Goal: Check status: Check status

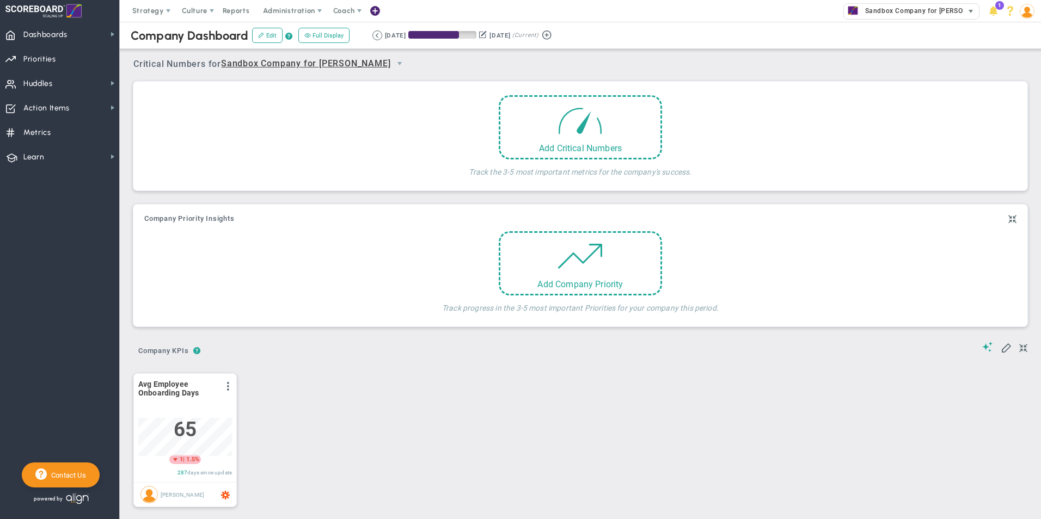
scroll to position [38, 94]
click at [211, 11] on span at bounding box center [211, 11] width 9 height 9
click at [210, 34] on span "eNPS" at bounding box center [206, 32] width 19 height 8
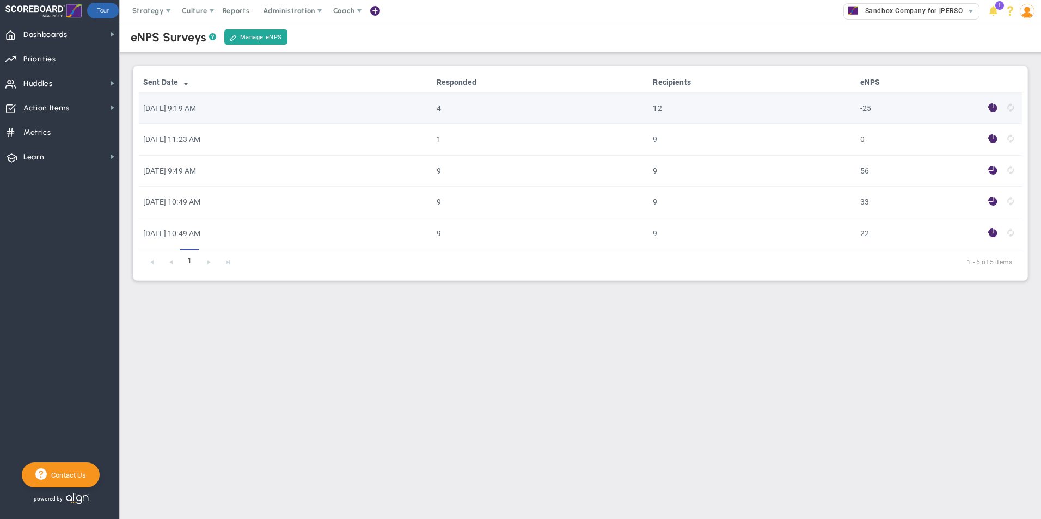
click at [992, 109] on span at bounding box center [992, 108] width 9 height 13
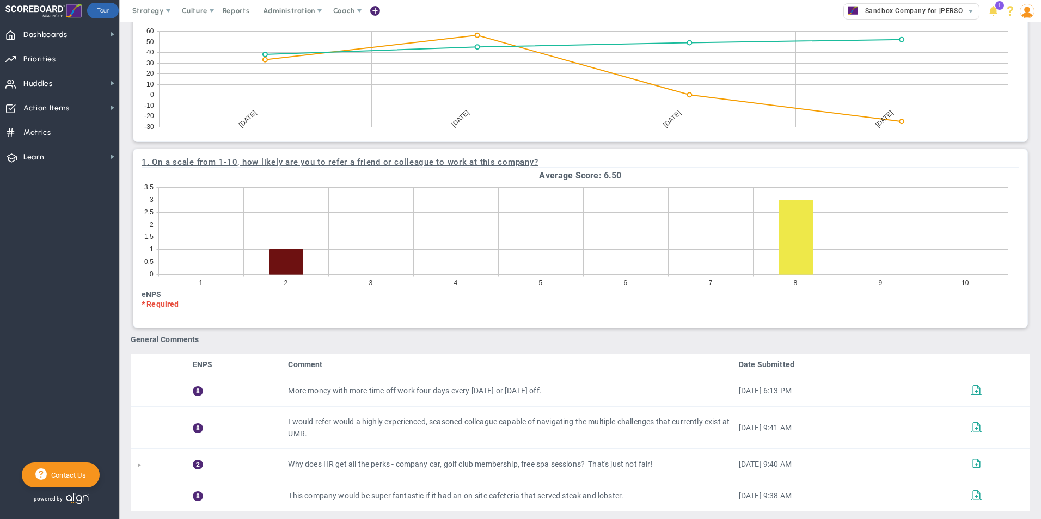
scroll to position [427, 0]
